Goal: Task Accomplishment & Management: Manage account settings

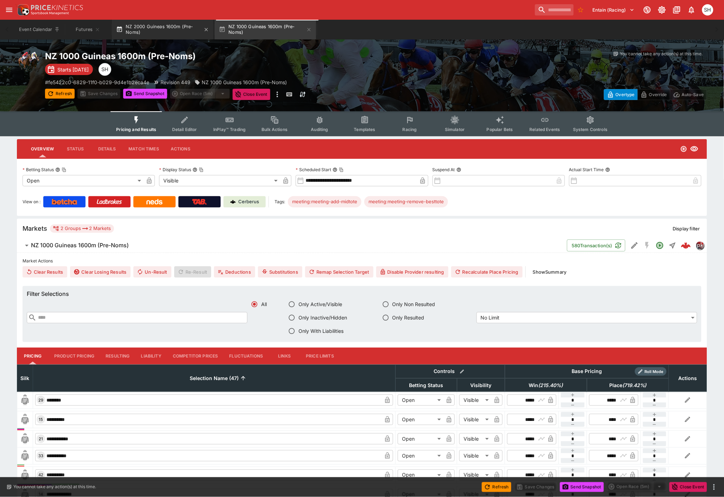
click at [182, 26] on button "NZ 2000 Guineas 1600m (Pre-Noms)" at bounding box center [162, 30] width 101 height 20
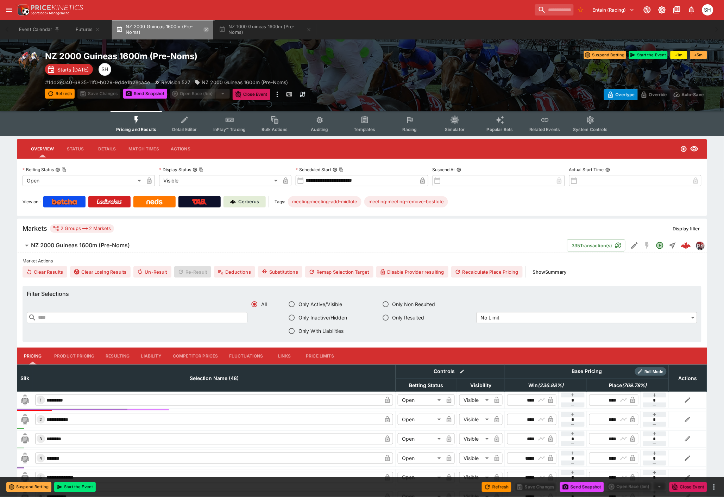
click at [207, 30] on icon "button" at bounding box center [206, 29] width 3 height 3
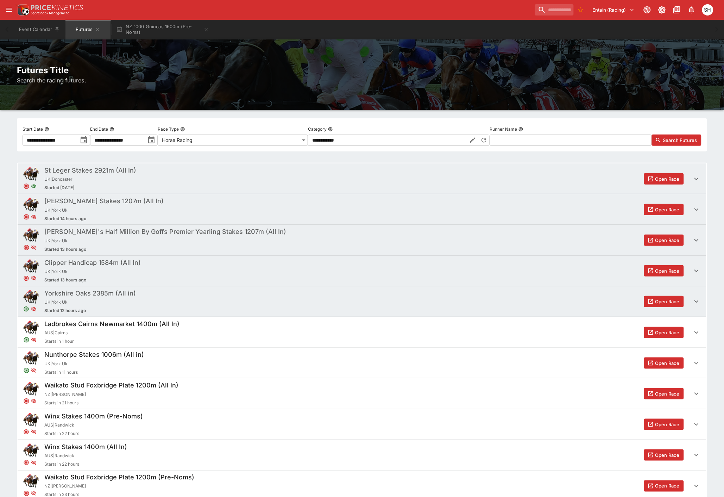
click at [207, 30] on icon "button" at bounding box center [206, 29] width 3 height 3
click at [97, 29] on icon "Futures" at bounding box center [98, 30] width 6 height 6
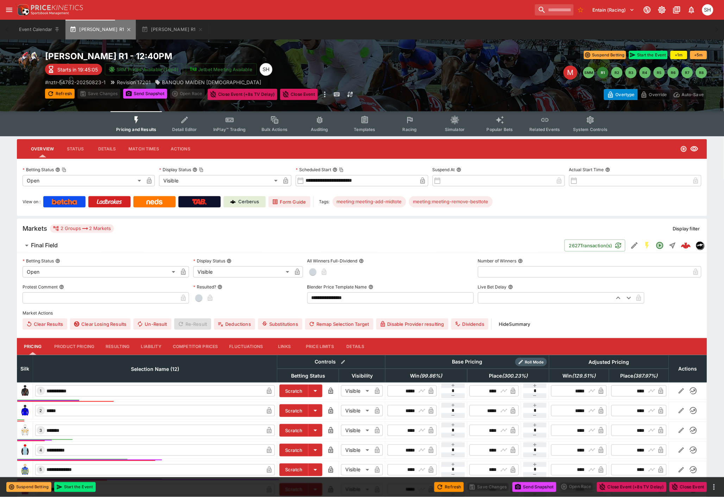
click at [109, 26] on button "[PERSON_NAME] R1" at bounding box center [100, 30] width 70 height 20
click at [126, 29] on icon "button" at bounding box center [129, 30] width 6 height 6
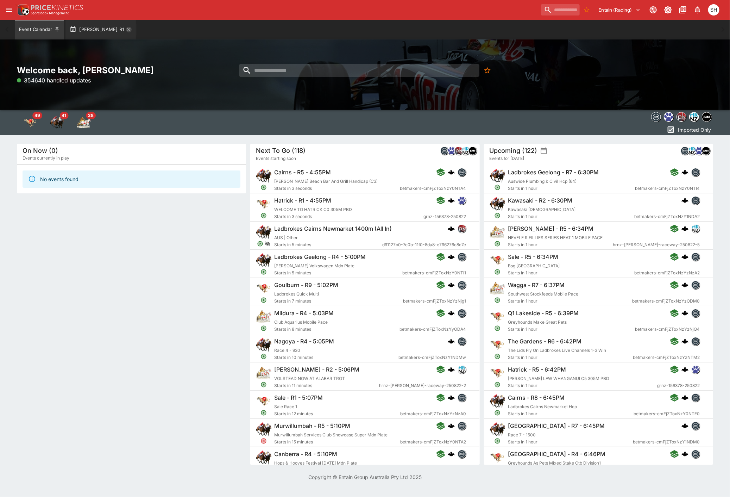
click at [127, 29] on icon "button" at bounding box center [128, 29] width 3 height 3
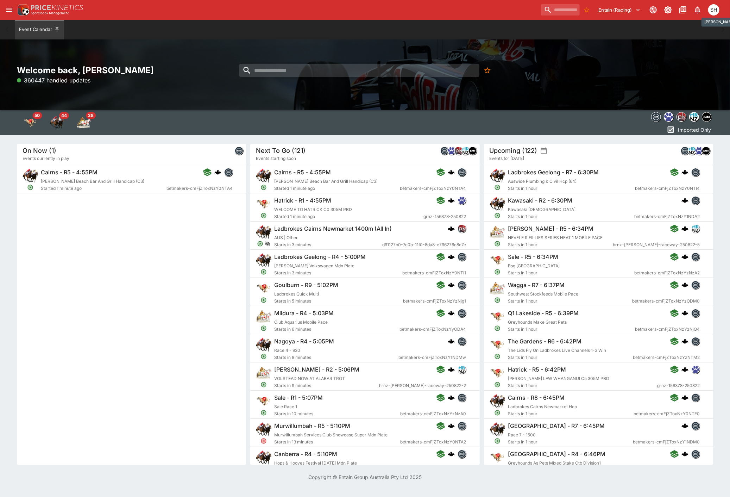
click at [712, 8] on div "SH" at bounding box center [713, 9] width 11 height 11
click at [697, 38] on li "Logout" at bounding box center [704, 37] width 39 height 11
